Goal: Information Seeking & Learning: Understand process/instructions

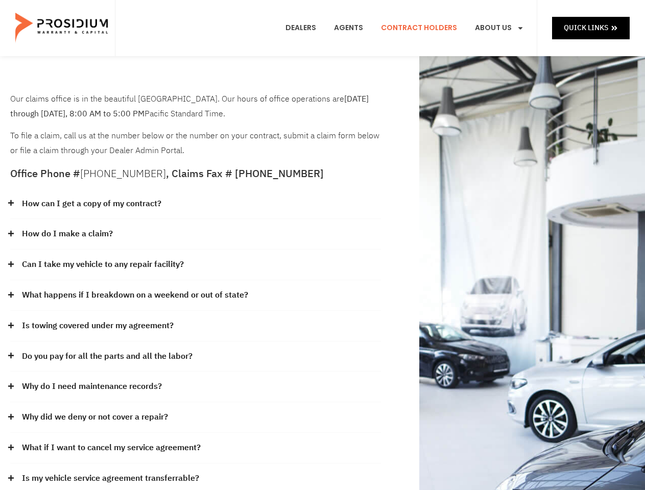
click at [322, 245] on div "How do I make a claim?" at bounding box center [195, 234] width 371 height 31
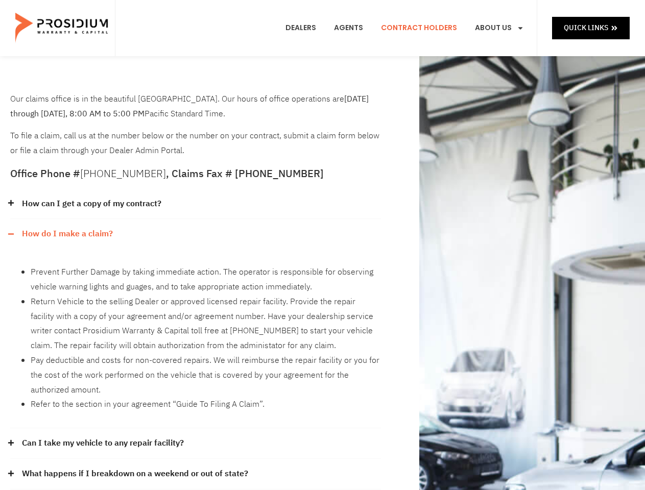
click at [195, 204] on div "How can I get a copy of my contract?" at bounding box center [195, 204] width 371 height 31
click at [91, 204] on link "How can I get a copy of my contract?" at bounding box center [91, 203] width 139 height 15
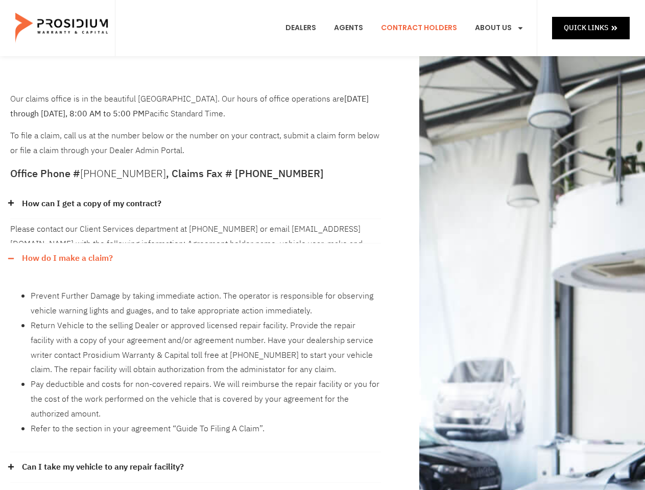
click at [195, 234] on div "Please contact our Client Services department at [PHONE_NUMBER] or email [EMAIL…" at bounding box center [195, 231] width 371 height 24
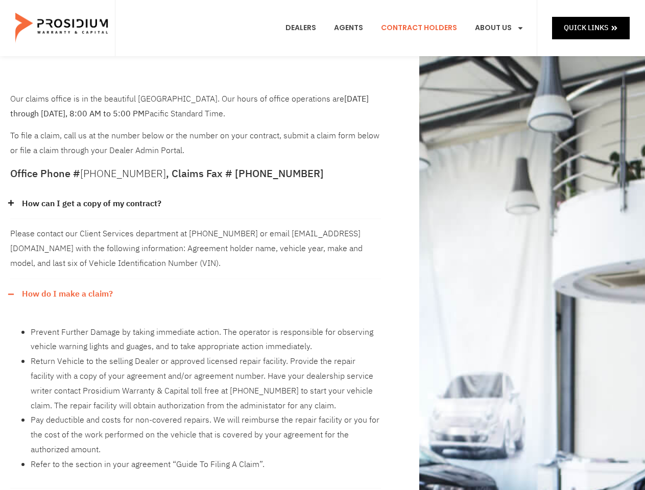
click at [67, 234] on div "Please contact our Client Services department at [PHONE_NUMBER] or email [EMAIL…" at bounding box center [195, 249] width 371 height 60
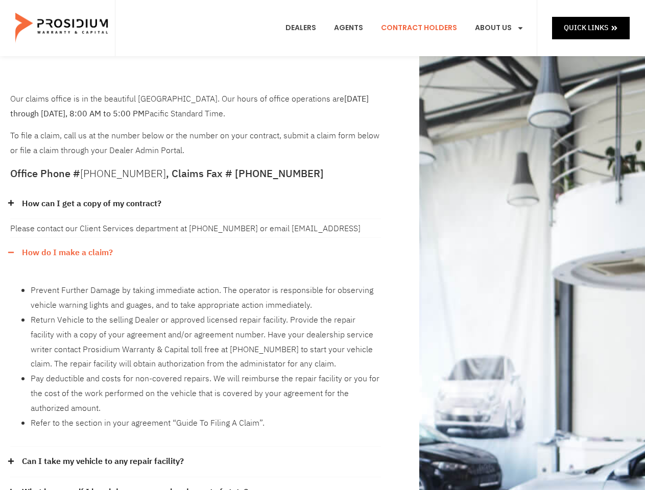
click at [195, 283] on li "Prevent Further Damage by taking immediate action. The operator is responsible …" at bounding box center [206, 298] width 350 height 30
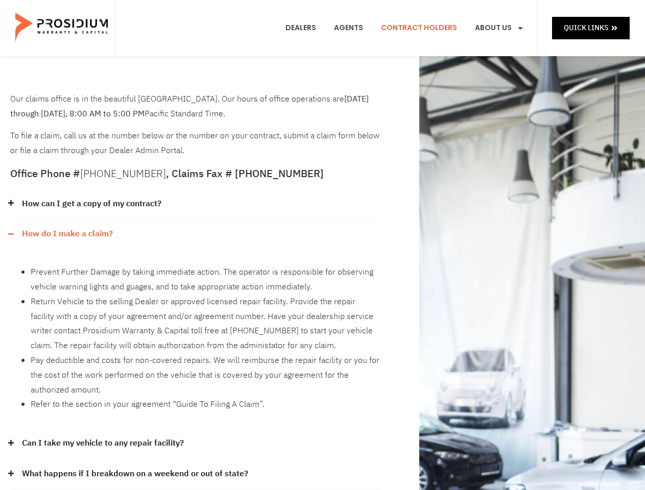
click at [103, 264] on div "Prevent Further Damage by taking immediate action. The operator is responsible …" at bounding box center [195, 338] width 371 height 179
click at [195, 296] on li "Return Vehicle to the selling Dealer or approved licensed repair facility. Prov…" at bounding box center [206, 323] width 350 height 59
click at [134, 295] on li "Return Vehicle to the selling Dealer or approved licensed repair facility. Prov…" at bounding box center [206, 323] width 350 height 59
click at [195, 326] on li "Return Vehicle to the selling Dealer or approved licensed repair facility. Prov…" at bounding box center [206, 323] width 350 height 59
